Goal: Find specific page/section: Find specific page/section

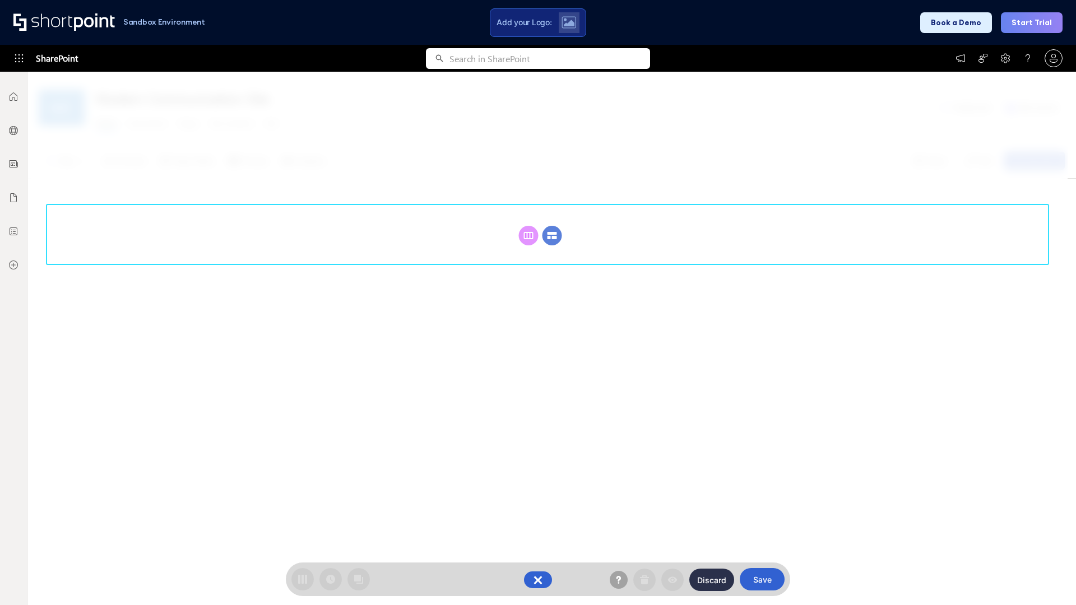
click at [552, 226] on circle at bounding box center [553, 236] width 20 height 20
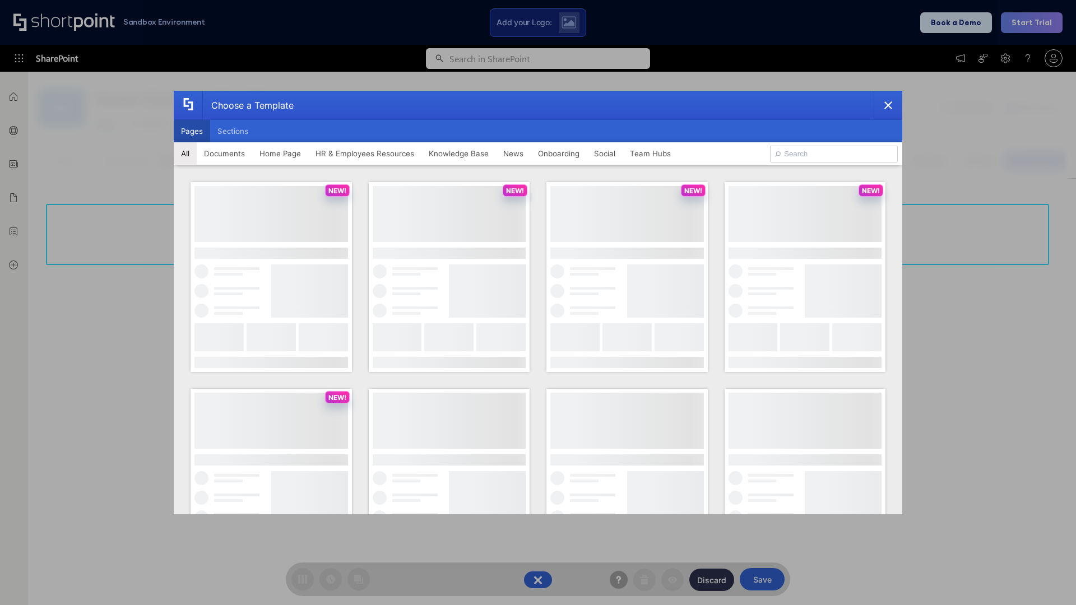
scroll to position [154, 0]
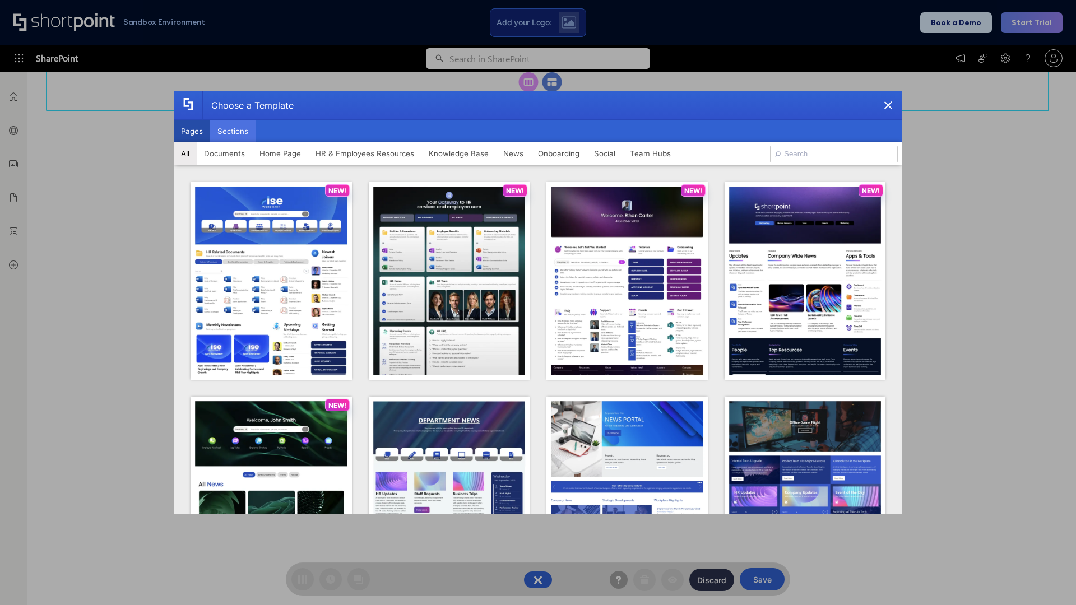
click at [233, 131] on button "Sections" at bounding box center [232, 131] width 45 height 22
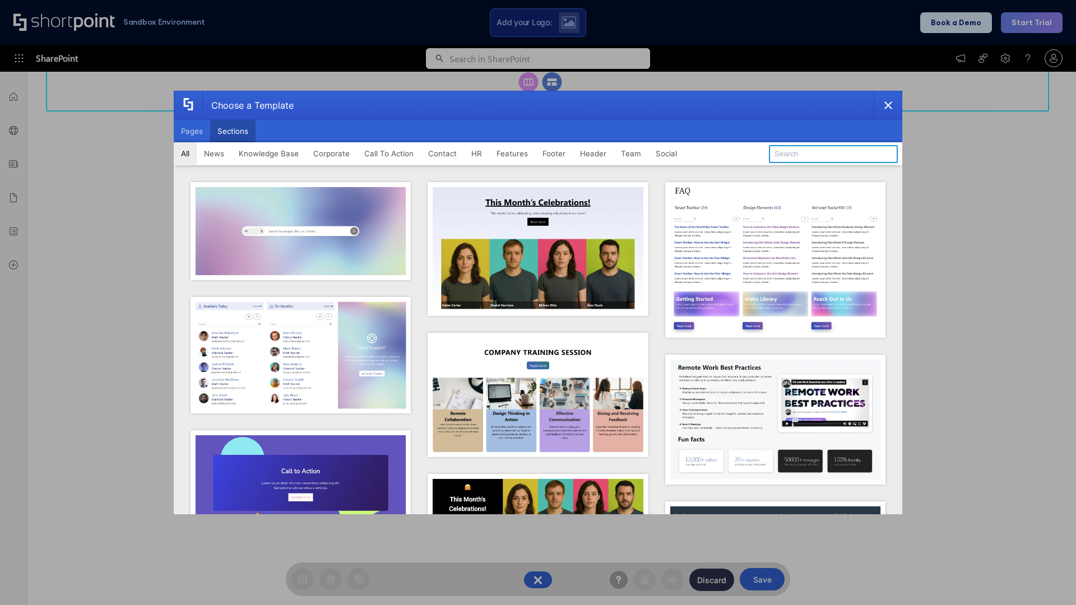
type input "Footer 3"
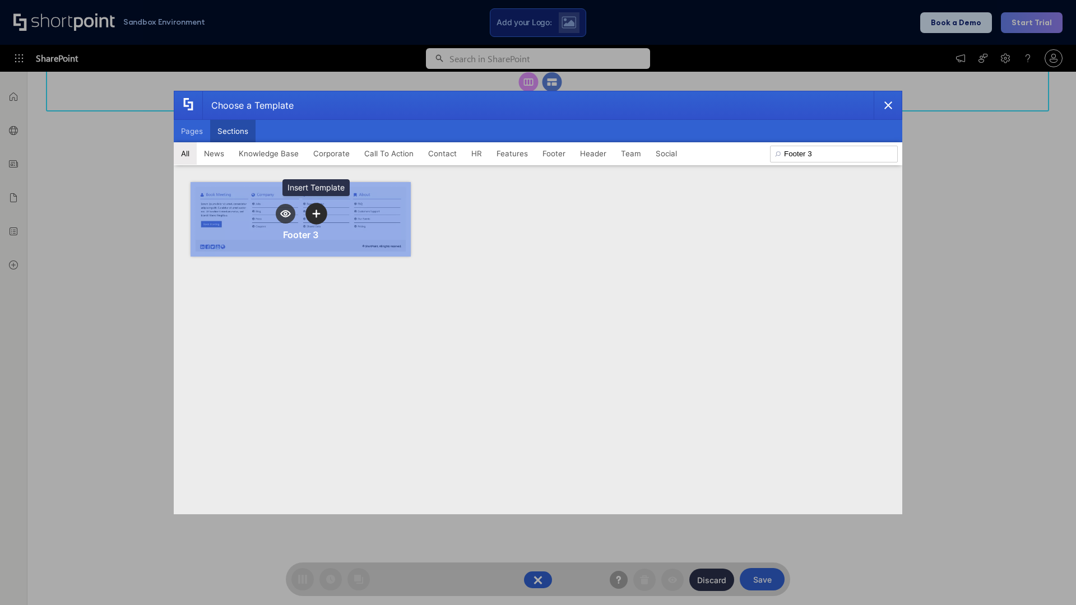
click at [316, 214] on icon "template selector" at bounding box center [316, 214] width 8 height 8
